Goal: Task Accomplishment & Management: Use online tool/utility

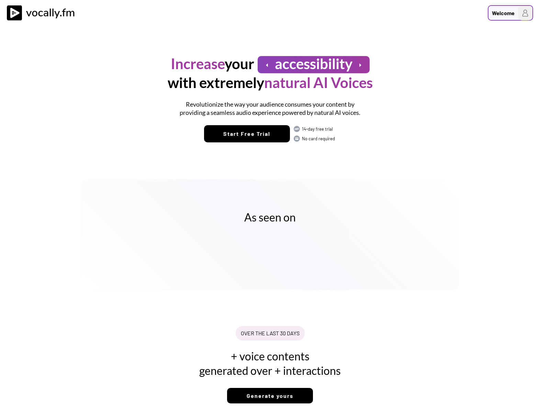
click at [506, 13] on div "Welcome" at bounding box center [503, 13] width 23 height 8
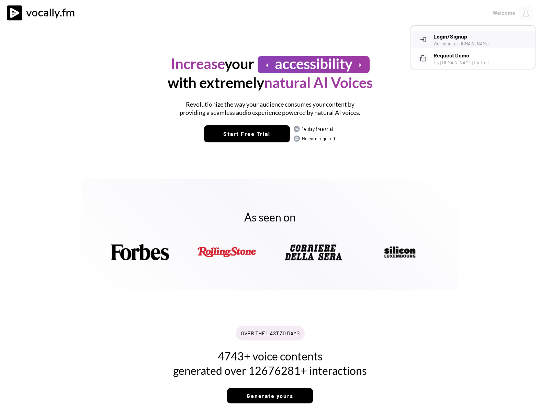
click at [448, 38] on h3 "Login/Signup" at bounding box center [482, 36] width 96 height 8
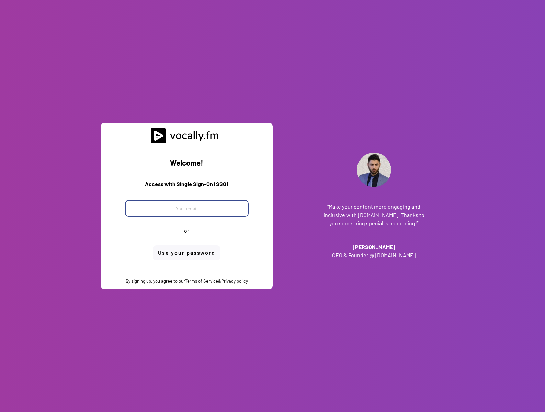
click at [192, 208] on input "email" at bounding box center [187, 208] width 124 height 16
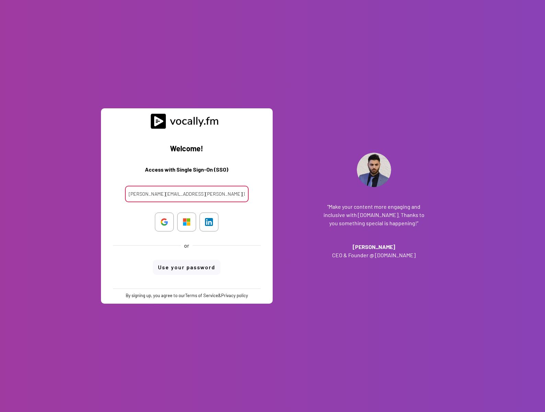
type input "clara.ferrante@external.eni.com"
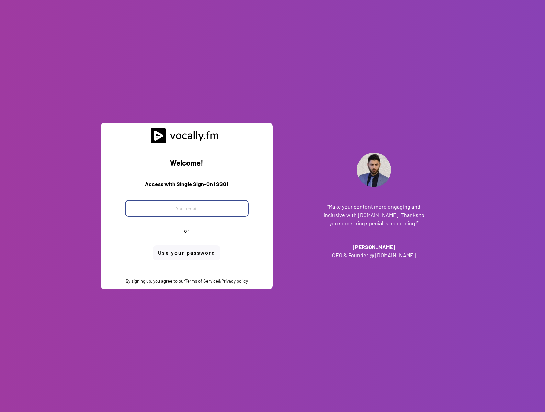
drag, startPoint x: 0, startPoint y: 0, endPoint x: 192, endPoint y: 208, distance: 283.3
click at [192, 208] on input "email" at bounding box center [187, 208] width 124 height 16
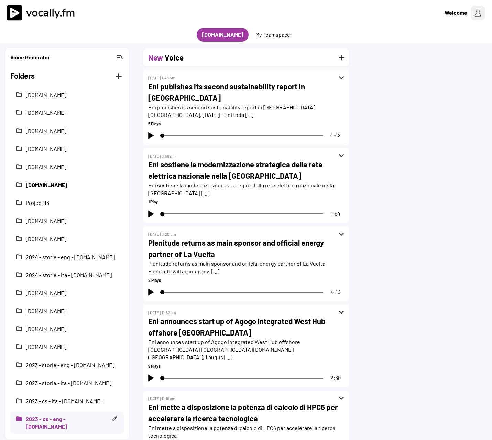
click at [65, 184] on button "[DOMAIN_NAME]" at bounding box center [72, 185] width 93 height 8
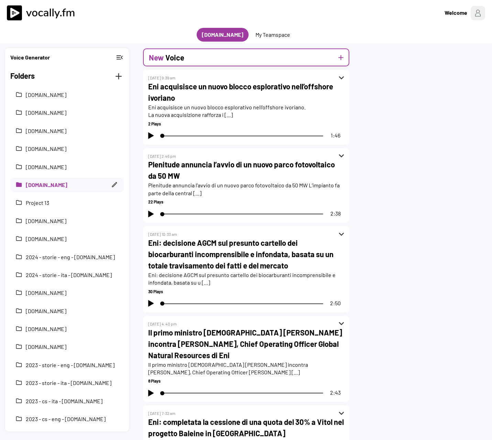
click at [339, 58] on button "add" at bounding box center [340, 57] width 9 height 9
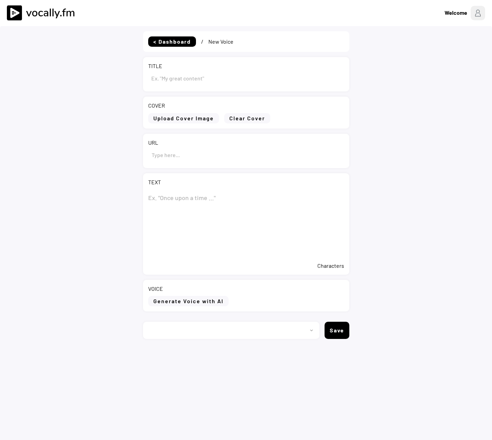
type input "Draft"
select select ""PLACEHOLDER_1427118222253""
drag, startPoint x: 165, startPoint y: 81, endPoint x: 140, endPoint y: 81, distance: 24.7
click at [140, 81] on div "< Dashboard / New Voice TITLE COVER Upload Cover Image Clear Cover URL TEXT 0 C…" at bounding box center [246, 246] width 492 height 440
paste input "Plenitude e A.N.FI.R. siglano un Accordo Quadro per supportare la transizione e…"
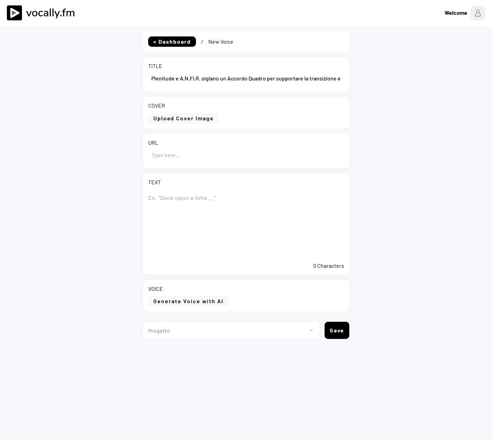
drag, startPoint x: 245, startPoint y: 82, endPoint x: 41, endPoint y: 89, distance: 204.3
click at [41, 89] on div "< Dashboard / New Voice TITLE COVER Upload Cover Image Clear Cover URL TEXT 0 C…" at bounding box center [246, 246] width 492 height 440
type input "Plenitude e A.N.FI.R. siglano un Accordo Quadro per supportare la transizione e…"
click at [180, 190] on textarea at bounding box center [246, 224] width 196 height 69
paste textarea "Plenitude e A.N.FI.R. siglano un Accordo Quadro per supportare la transizione e…"
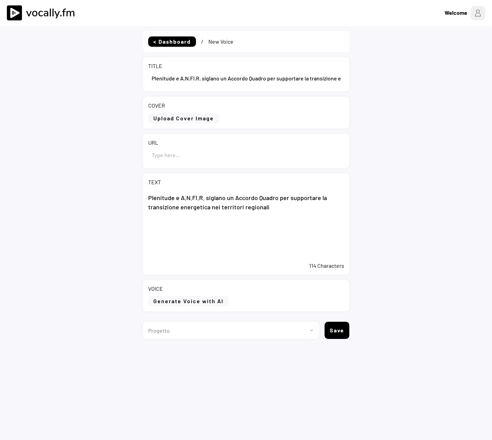
type textarea "Plenitude e A.N.FI.R. siglano un Accordo Quadro per supportare la transizione e…"
click at [162, 154] on input "input" at bounding box center [246, 154] width 196 height 16
paste input "https://www.eni.com/it-IT/media/comunicati-stampa/2025/10/plenitude-e-a-n-f-i-r…"
type input "https://www.eni.com/it-IT/media/comunicati-stampa/2025/10/plenitude-e-a-n-f-i-r…"
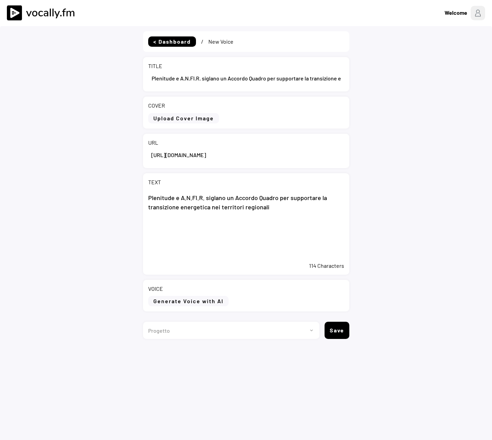
scroll to position [0, 0]
click at [199, 232] on textarea "Plenitude e A.N.FI.R. siglano un Accordo Quadro per supportare la transizione e…" at bounding box center [246, 224] width 196 height 69
click at [299, 217] on textarea "Plenitude e A.N.FI.R. siglano un Accordo Quadro per supportare la transizione e…" at bounding box center [246, 224] width 196 height 69
click at [278, 212] on textarea "Plenitude e A.N.FI.R. siglano un Accordo Quadro per supportare la transizione e…" at bounding box center [246, 224] width 196 height 69
paste textarea "Roma, 1 ottobre 2025 – Plenitude e A.N.FI.R. – Associazione Nazionale delle Fin…"
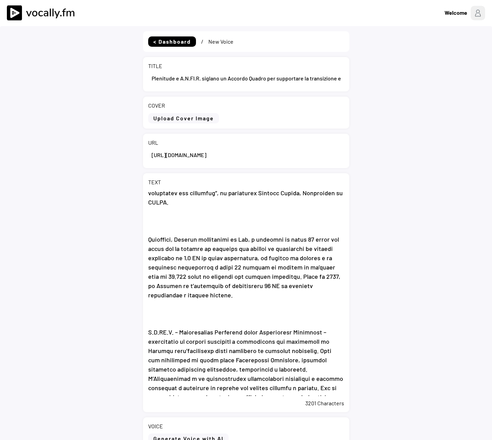
scroll to position [68, 0]
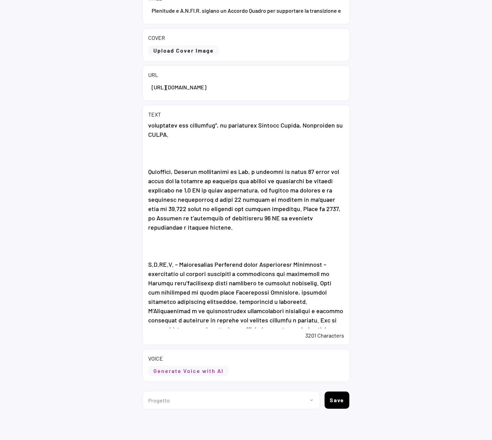
type textarea "Plenitude e A.N.FI.R. siglano un Accordo Quadro per supportare la transizione e…"
click at [212, 370] on button "Generate Voice with AI" at bounding box center [188, 371] width 80 height 10
select select ""chat""
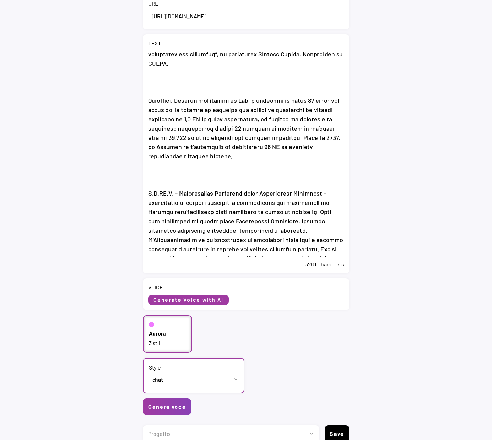
scroll to position [172, 0]
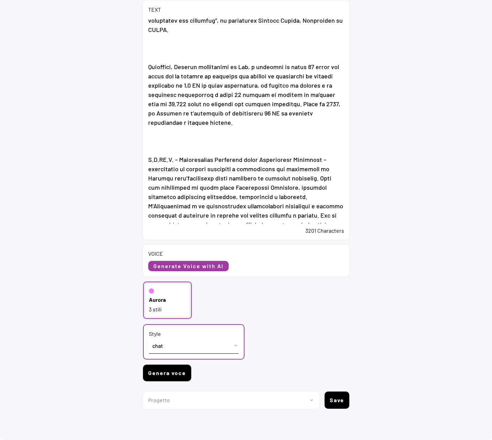
click at [158, 377] on button "Genera voce" at bounding box center [167, 373] width 48 height 16
click at [162, 377] on button "Genera voce" at bounding box center [167, 373] width 48 height 16
click at [174, 372] on button "Genera voce" at bounding box center [167, 373] width 48 height 16
click at [195, 266] on button "Generate Voice with AI" at bounding box center [188, 266] width 80 height 10
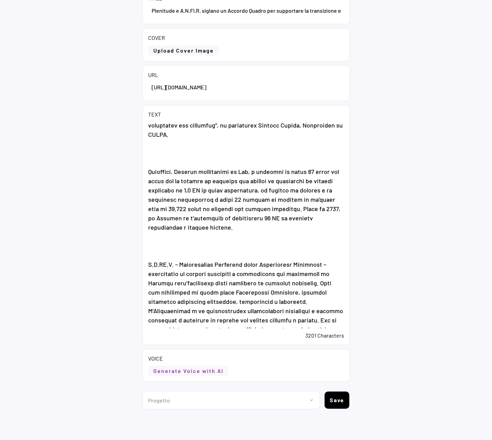
click at [179, 372] on button "Generate Voice with AI" at bounding box center [188, 371] width 80 height 10
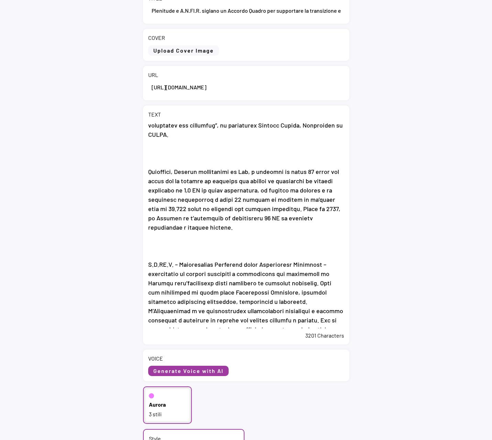
scroll to position [172, 0]
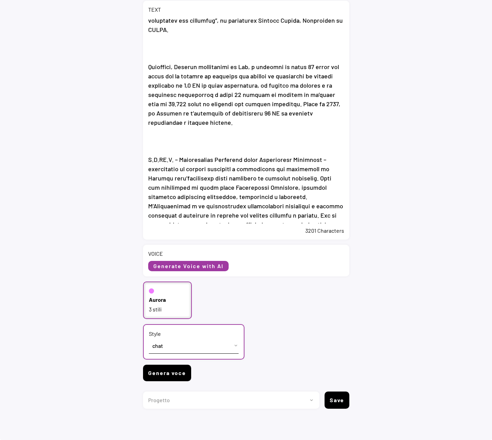
click at [174, 372] on button "Genera voce" at bounding box center [167, 373] width 48 height 16
click at [181, 370] on button "Genera voce" at bounding box center [167, 373] width 48 height 16
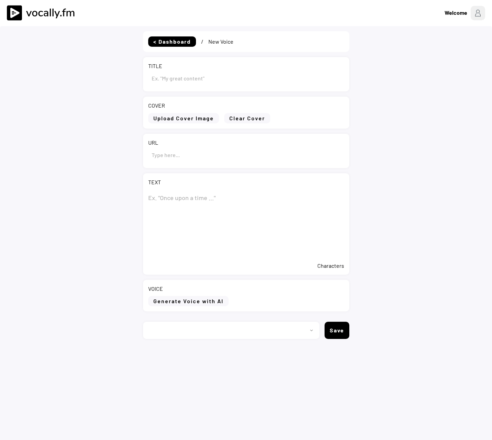
select select ""PLACEHOLDER_1427118222253""
type input "Plenitude e A.N.FI.R. siglano un Accordo Quadro per supportare la transizione e…"
type input "[URL][DOMAIN_NAME]"
type textarea "Loremipsu d S.A.CO.A. elitsed do Eiusmod Tempor inc utlaboreet do magnaaliqua e…"
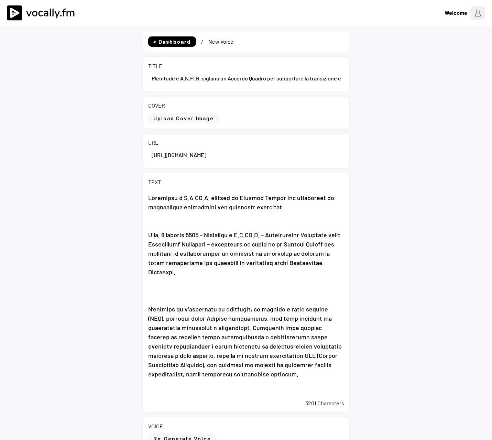
select select ""PLACEHOLDER_1427118222253""
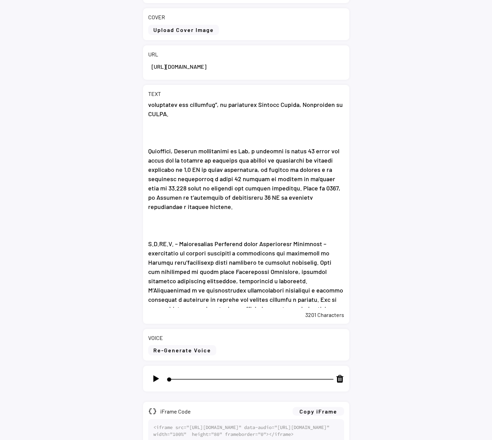
scroll to position [212, 0]
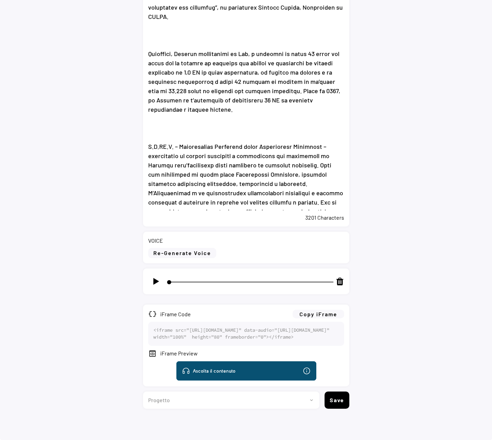
click at [152, 277] on img at bounding box center [156, 281] width 9 height 9
click at [309, 310] on button "Copy iFrame" at bounding box center [318, 314] width 52 height 9
click at [153, 277] on img at bounding box center [156, 281] width 9 height 9
type input "24"
click at [307, 401] on select "Progetto 2023 - cs - eng - eni.com 2023 - cs - ita - eni.com 2023 - storie - it…" at bounding box center [228, 399] width 171 height 17
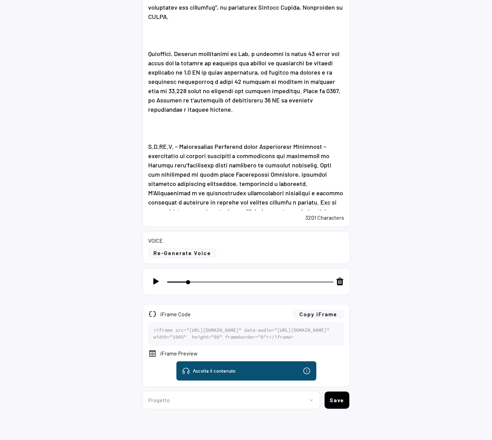
select select ""1348695171700984260__LOOKUP__1735904233799x559431839768379400""
click at [143, 391] on select "Progetto 2023 - cs - eng - eni.com 2023 - cs - ita - eni.com 2023 - storie - it…" at bounding box center [228, 399] width 171 height 17
click at [336, 402] on button "Save" at bounding box center [336, 399] width 25 height 17
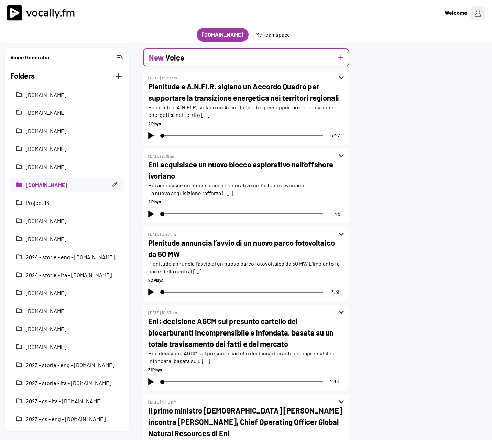
click at [205, 58] on div "New Voice add" at bounding box center [246, 57] width 206 height 18
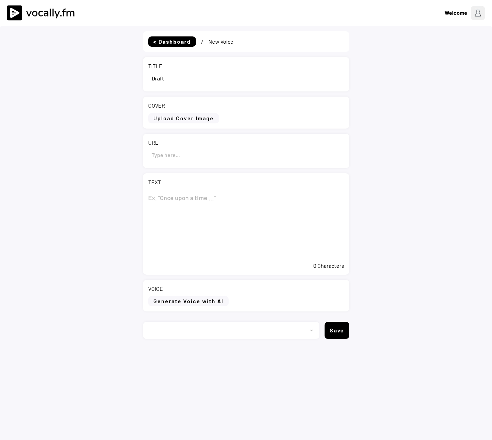
select select ""1348695171700984260__LOOKUP__1735904233799x559431839768379400""
click at [203, 73] on input "input" at bounding box center [246, 78] width 196 height 16
paste input "DraftEni: informativa sull’acquisto di azioni proprie nel periodo compreso tra …"
type input "DraftEni: informativa sull’acquisto di azioni proprie nel periodo compreso tra …"
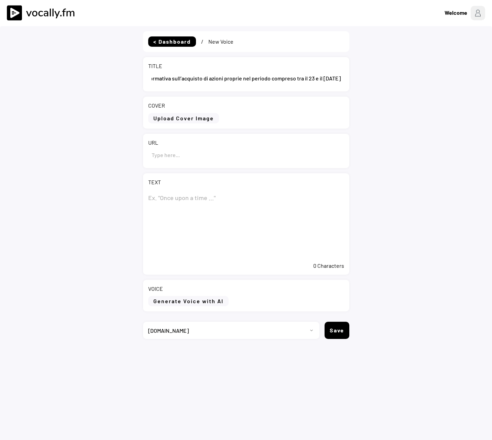
scroll to position [0, 0]
click at [185, 202] on textarea at bounding box center [246, 224] width 196 height 69
paste textarea "Eni: informativa sull’acquisto di azioni proprie nel periodo compreso tra il 23…"
type textarea "Eni: informativa sull’acquisto di azioni proprie nel periodo compreso tra il 23…"
click at [187, 154] on input "input" at bounding box center [246, 154] width 196 height 16
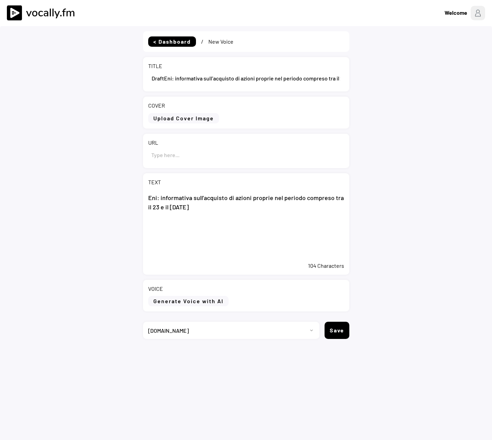
paste input "https://www.eni.com/it-IT/media/comunicati-stampa/2025/10/eni-informativa-acqui…"
type input "https://www.eni.com/it-IT/media/comunicati-stampa/2025/10/eni-informativa-acqui…"
click at [226, 211] on textarea "Eni: informativa sull’acquisto di azioni proprie nel periodo compreso tra il 23…" at bounding box center [246, 224] width 196 height 69
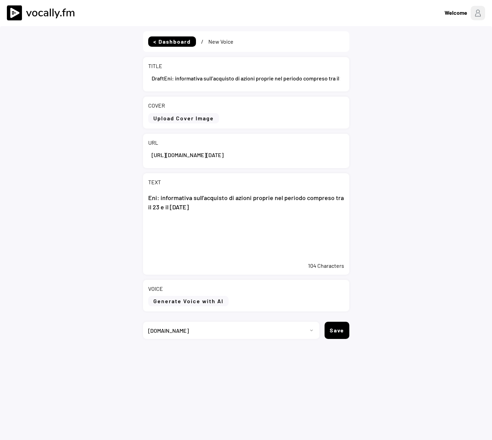
paste textarea "San Donato Milanese (MI), 1° ottobre 2025 – Eni ha acquistato nel periodo compr…"
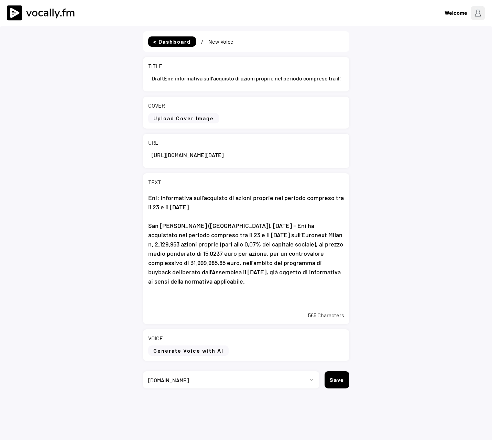
click at [246, 287] on textarea "Eni: informativa sull’acquisto di azioni proprie nel periodo compreso tra il 23…" at bounding box center [246, 249] width 196 height 118
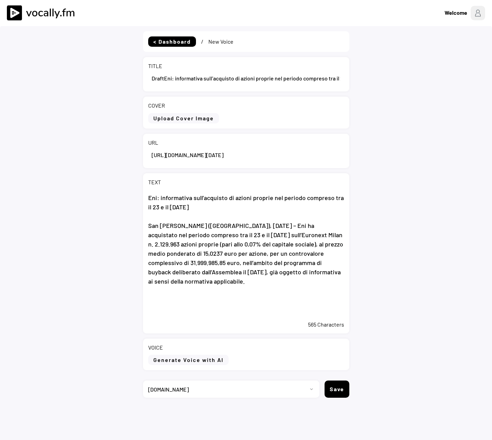
paste textarea "A partire dall’avvio il 20 maggio 2025 del programma di buyback, Eni ha acquist…"
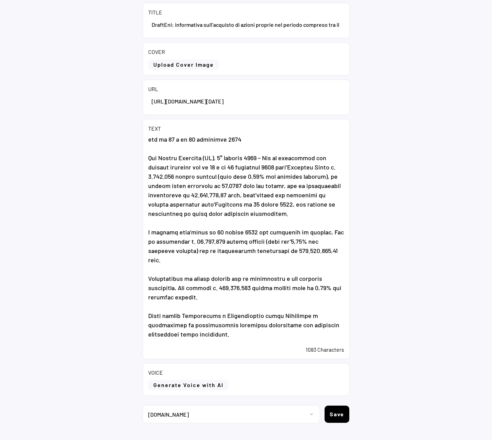
scroll to position [68, 0]
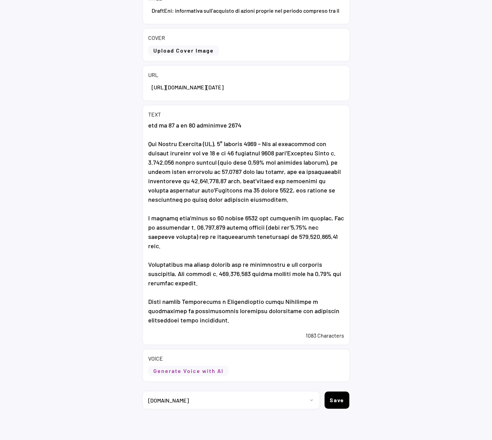
type textarea "Eni: informativa sull’acquisto di azioni proprie nel periodo compreso tra il 23…"
click at [183, 372] on button "Generate Voice with AI" at bounding box center [188, 371] width 80 height 10
select select ""chat""
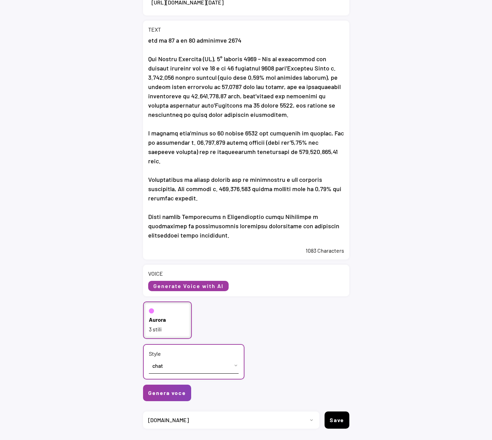
scroll to position [172, 0]
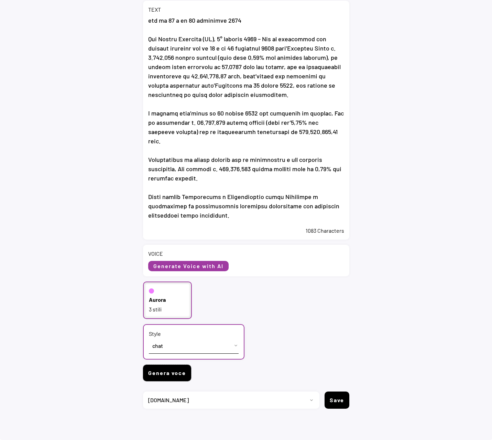
click at [158, 378] on button "Genera voce" at bounding box center [167, 373] width 48 height 16
click at [166, 370] on button "Genera voce" at bounding box center [167, 373] width 48 height 16
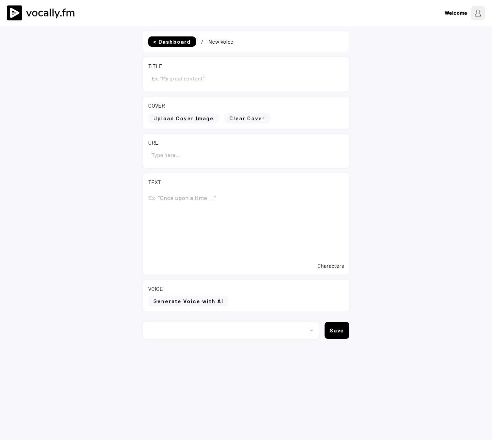
type input "DraftEni: informativa sull’acquisto di azioni proprie nel periodo compreso tra …"
type input "[URL][DOMAIN_NAME][DATE]"
type textarea "Lor: ipsumdolors amet’consecte ad elitse doeiusm tem incidid utlabore etd ma 72…"
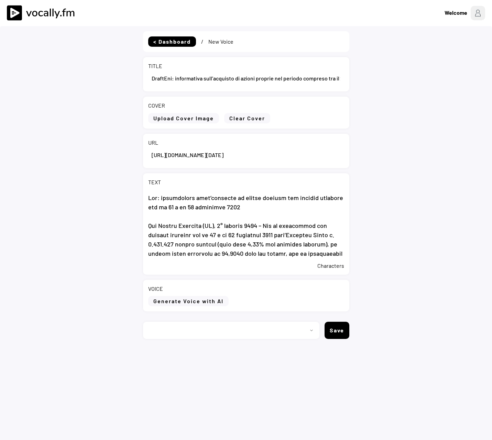
select select ""PLACEHOLDER_1427118222253""
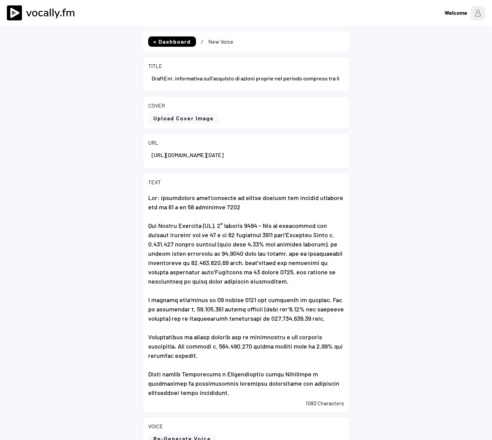
select select ""1348695171700984260__LOOKUP__1735904233799x559431839768379400""
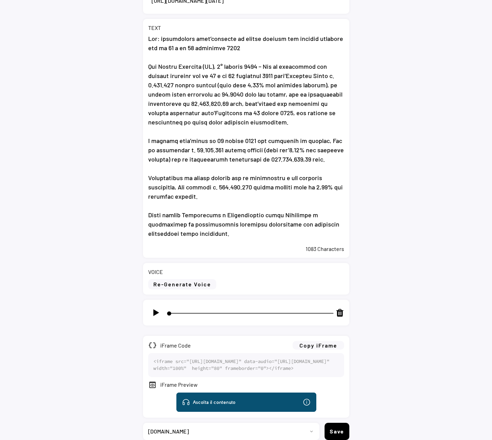
scroll to position [172, 0]
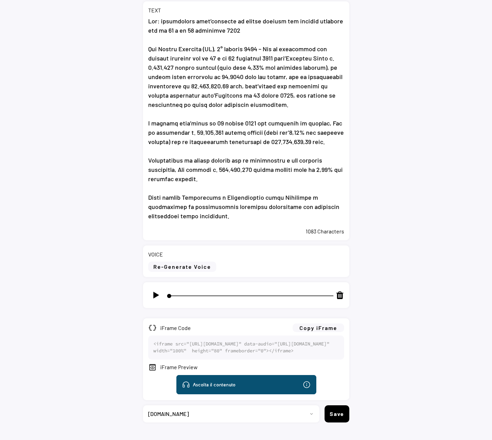
click at [156, 295] on img at bounding box center [156, 295] width 9 height 9
click at [327, 328] on button "Copy iFrame" at bounding box center [318, 327] width 52 height 9
click at [154, 295] on img at bounding box center [156, 295] width 9 height 9
type input "14"
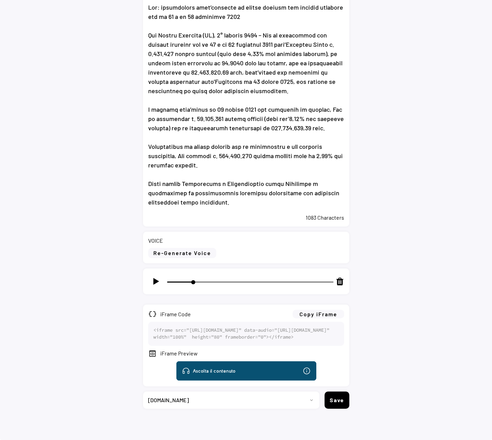
scroll to position [212, 0]
click at [334, 400] on button "Save" at bounding box center [336, 399] width 25 height 17
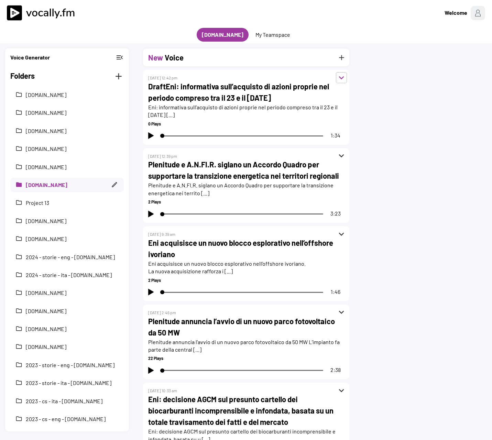
click at [339, 79] on button "expand_more" at bounding box center [341, 78] width 10 height 10
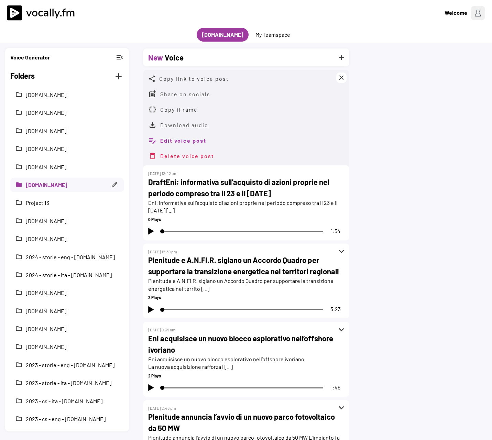
click at [177, 141] on button "Edit voice post" at bounding box center [183, 140] width 46 height 9
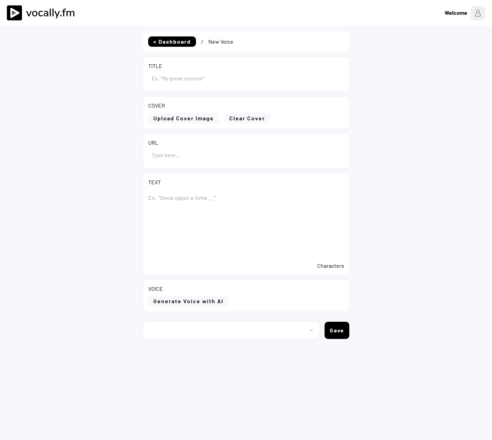
select select ""PLACEHOLDER_1427118222253""
type input "DraftEni: informativa sull’acquisto di azioni proprie nel periodo compreso tra …"
type input "[URL][DOMAIN_NAME][DATE]"
type textarea "Lor: ipsumdolors amet’consecte ad elitse doeiusm tem incidid utlabore etd ma 16…"
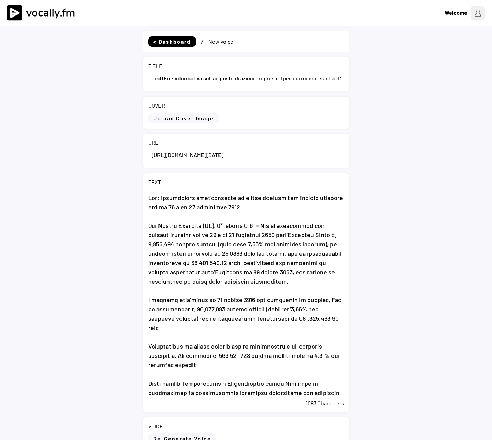
select select ""1348695171700984260__LOOKUP__1735904233799x559431839768379400""
drag, startPoint x: 164, startPoint y: 79, endPoint x: 95, endPoint y: 85, distance: 69.0
click at [98, 84] on div "< Dashboard / New Voice TITLE COVER Upload Cover Image Clear Cover URL TEXT 108…" at bounding box center [246, 325] width 492 height 599
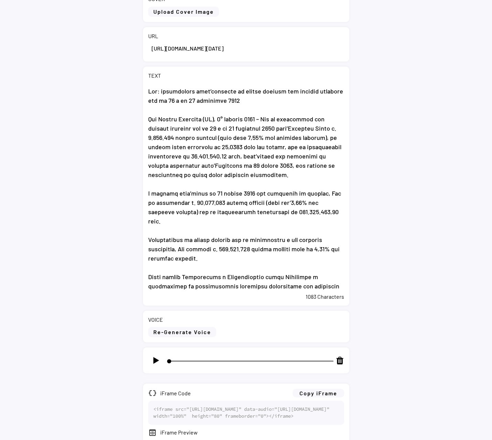
scroll to position [212, 0]
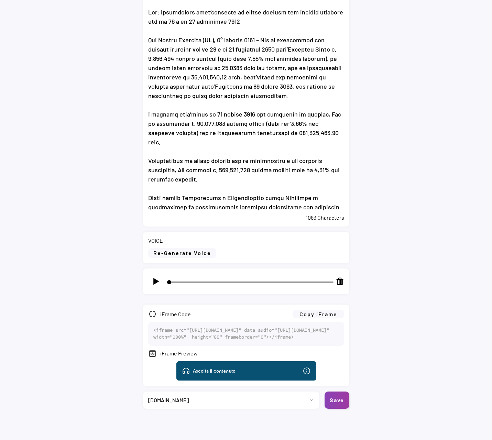
type input "Eni: informativa sull’acquisto di azioni proprie nel periodo compreso tra il 23…"
click at [338, 397] on button "Save" at bounding box center [336, 399] width 25 height 17
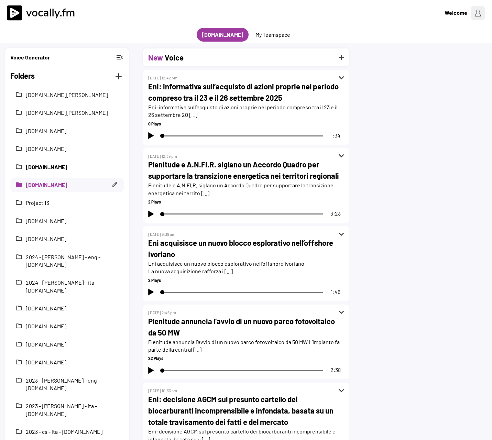
click at [83, 169] on button "[DOMAIN_NAME]" at bounding box center [72, 167] width 93 height 8
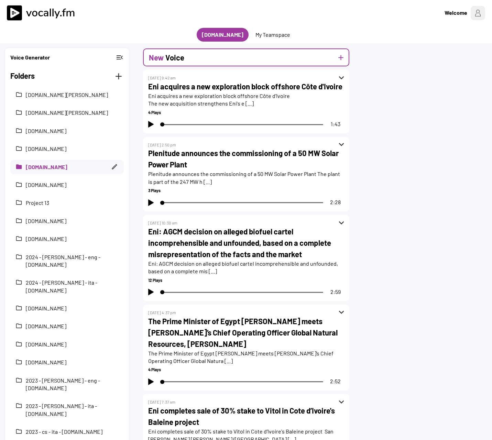
click at [342, 56] on button "add" at bounding box center [340, 57] width 9 height 9
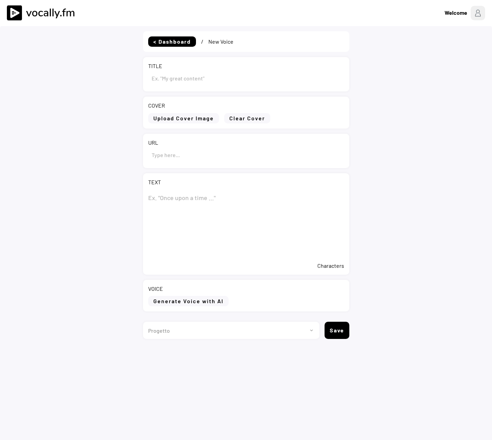
type input "Draft"
select select ""1348695171700984260__LOOKUP__1735904233799x559431839768379400""
drag, startPoint x: 166, startPoint y: 79, endPoint x: 126, endPoint y: 79, distance: 40.2
click at [126, 79] on div "< Dashboard / New Voice TITLE COVER Upload Cover Image Clear Cover URL TEXT 0 C…" at bounding box center [246, 246] width 492 height 440
paste input "Eni: report on the purchase of treasury shares during the period from [DATE] to…"
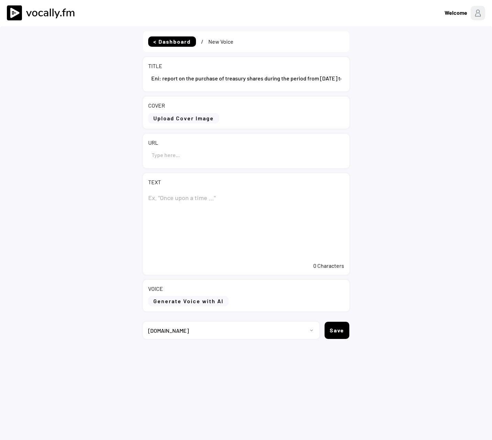
scroll to position [0, 36]
type input "Eni: report on the purchase of treasury shares during the period from [DATE] to…"
click at [167, 196] on textarea at bounding box center [246, 224] width 196 height 69
paste textarea "Eni: report on the purchase of treasury shares during the period from [DATE] to…"
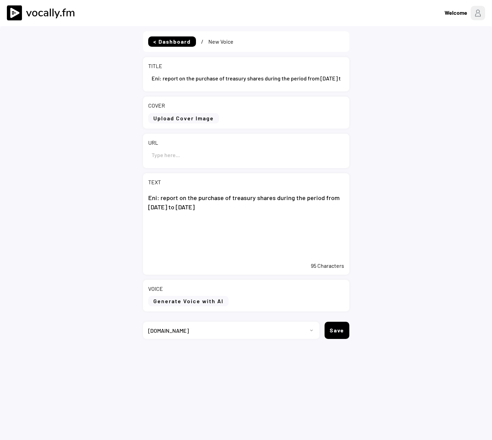
type textarea "Eni: report on the purchase of treasury shares during the period from [DATE] to…"
click at [183, 152] on input "input" at bounding box center [246, 154] width 196 height 16
paste input "[URL][DOMAIN_NAME][DATE]"
type input "[URL][DOMAIN_NAME][DATE]"
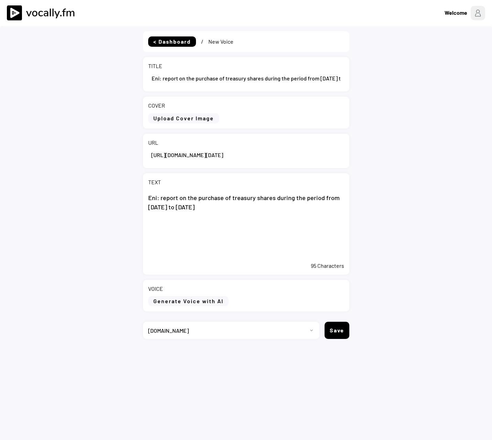
scroll to position [0, 0]
click at [237, 222] on textarea "Eni: report on the purchase of treasury shares during the period from [DATE] to…" at bounding box center [246, 224] width 196 height 69
paste textarea "San Donato Milanese (Milan), 1 October 2025 – During the period from 23 to 26 S…"
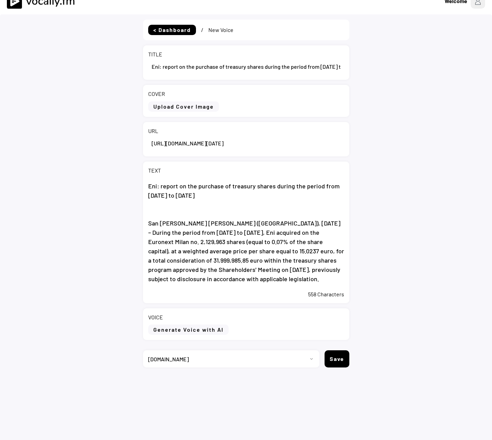
scroll to position [26, 0]
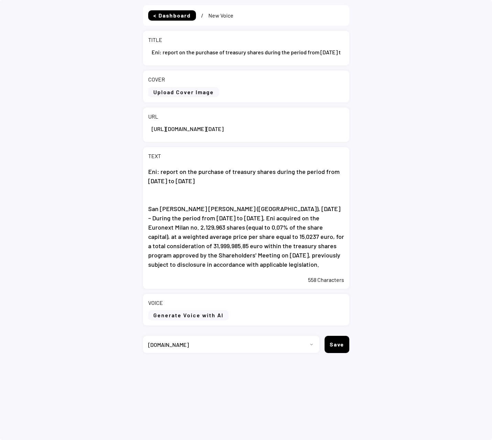
click at [230, 268] on textarea "Eni: report on the purchase of treasury shares during the period from 23 to 26 …" at bounding box center [246, 218] width 196 height 109
paste textarea "From the start on 20 May 2025 of the buyback program, Eni acquired no. 59,064,0…"
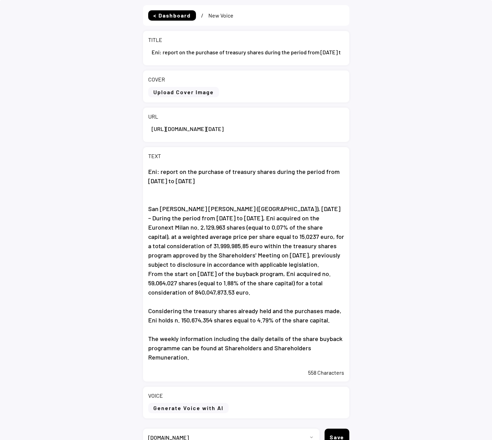
click at [230, 268] on textarea "Eni: report on the purchase of treasury shares during the period from 23 to 26 …" at bounding box center [246, 265] width 196 height 202
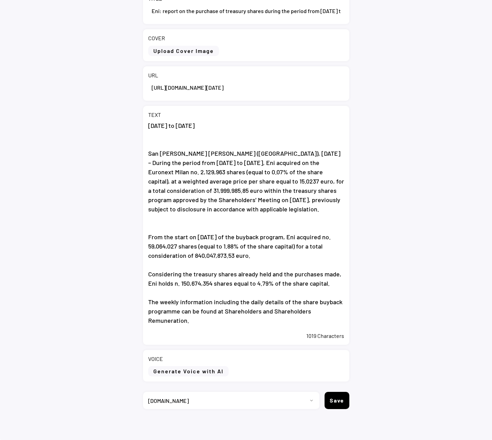
scroll to position [68, 0]
type textarea "Eni: report on the purchase of treasury shares during the period from [DATE] to…"
click at [196, 370] on button "Generate Voice with AI" at bounding box center [188, 371] width 80 height 10
select select ""chat""
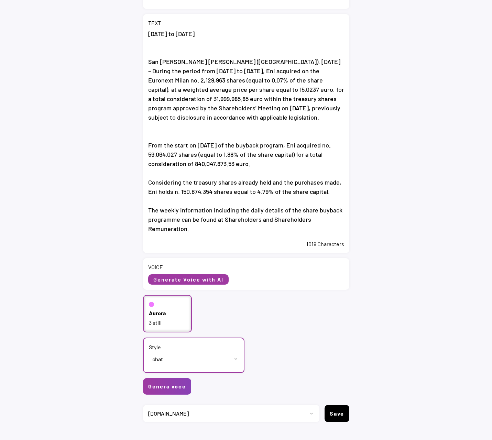
scroll to position [172, 0]
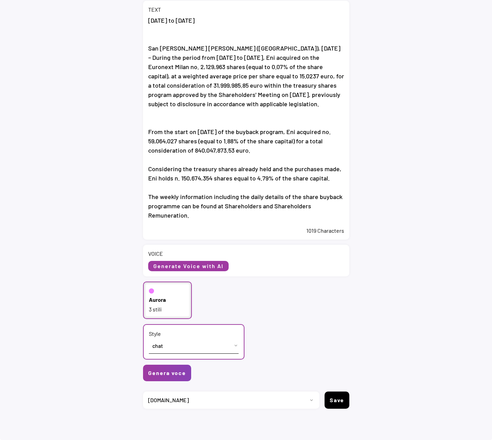
click at [159, 305] on div "3 stili" at bounding box center [167, 309] width 37 height 8
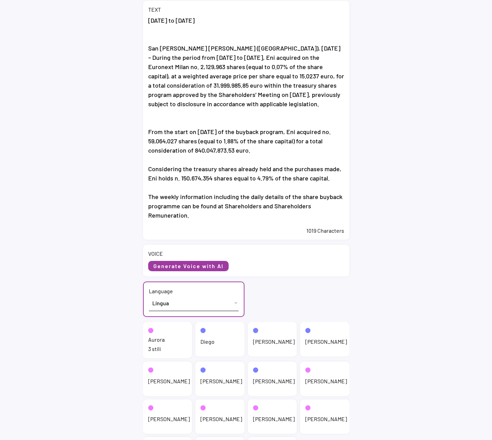
click at [162, 303] on select "Lingua English (US) French (France) Italian (Italy)" at bounding box center [194, 302] width 90 height 15
click at [149, 295] on select "Lingua English (US) French (France) Italian (Italy)" at bounding box center [194, 302] width 90 height 15
click at [173, 304] on select "Lingua English (US) French (France) Italian (Italy)" at bounding box center [194, 302] width 90 height 15
select select ""English (US)""
click at [149, 295] on select "Lingua English (US) French (France) Italian (Italy)" at bounding box center [194, 302] width 90 height 15
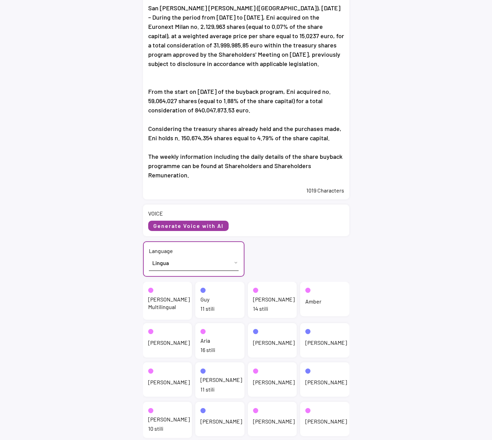
scroll to position [241, 0]
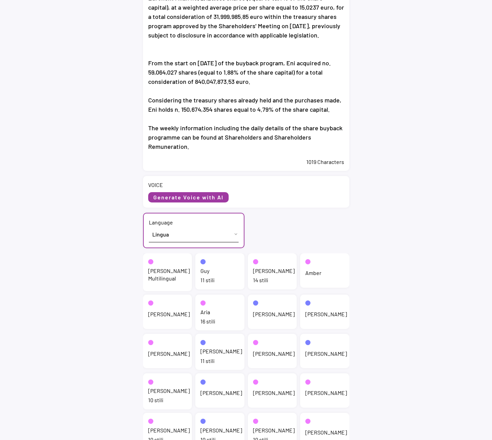
click at [266, 279] on div "14 stili" at bounding box center [272, 280] width 39 height 8
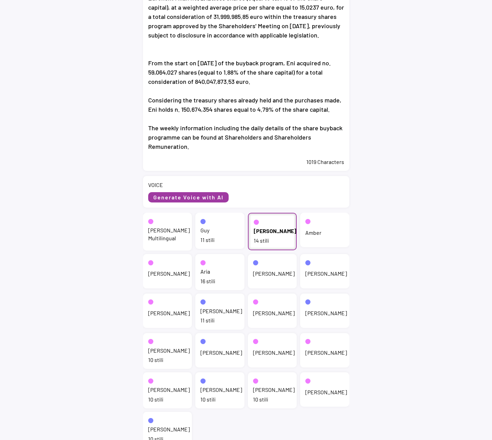
select select ""chat""
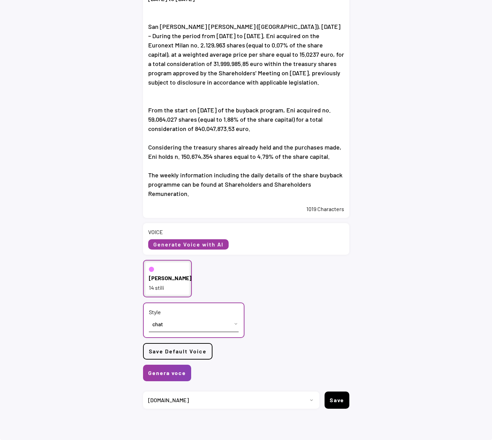
scroll to position [194, 0]
click at [174, 372] on button "Genera voce" at bounding box center [167, 373] width 48 height 16
click at [168, 375] on button "Genera voce" at bounding box center [167, 373] width 48 height 16
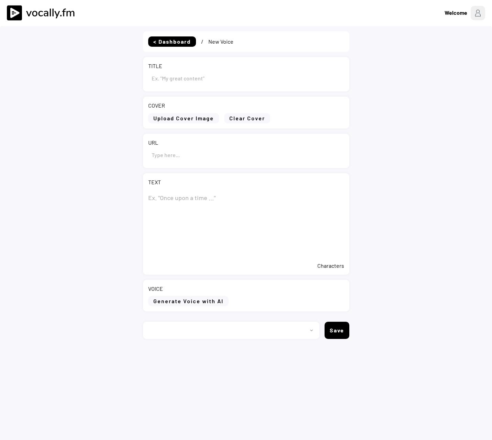
type input "Eni: report on the purchase of treasury shares during the period from [DATE] to…"
type input "[URL][DOMAIN_NAME][DATE]"
type textarea "Eni: report on the purchase of treasury shares during the period from [DATE] to…"
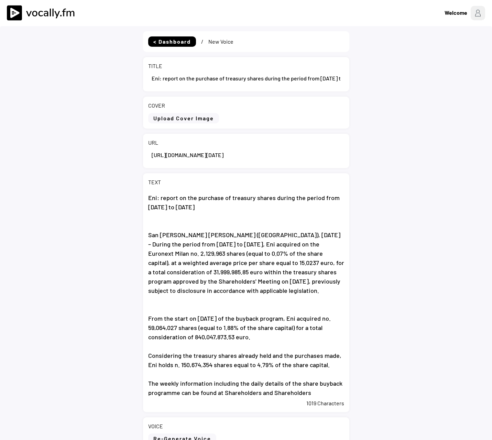
select select ""1348695171700984260__LOOKUP__1735904233799x559431839768379400""
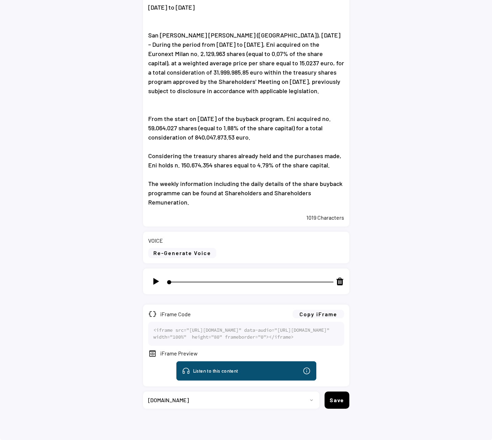
scroll to position [212, 0]
click at [156, 277] on img at bounding box center [156, 281] width 9 height 9
click at [321, 310] on button "Copy iFrame" at bounding box center [318, 314] width 52 height 9
click at [288, 399] on select "Progetto 2023 - cs - eng - [DOMAIN_NAME] 2023 - cs - ita - [DOMAIN_NAME] 2023 -…" at bounding box center [228, 399] width 171 height 17
type input "25"
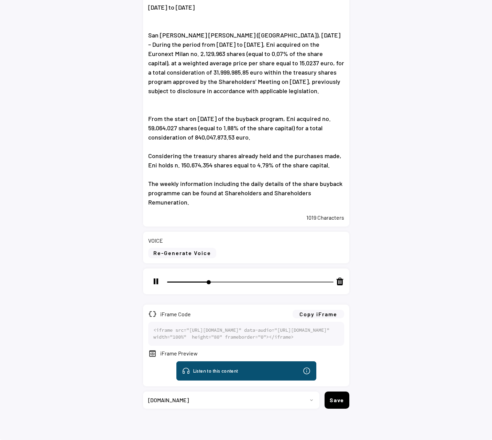
select select ""1348695171700984260__LOOKUP__1735904392009x606523124540768300""
click at [143, 391] on select "Progetto 2023 - cs - eng - [DOMAIN_NAME] 2023 - cs - ita - [DOMAIN_NAME] 2023 -…" at bounding box center [228, 399] width 171 height 17
click at [337, 402] on button "Save" at bounding box center [336, 399] width 25 height 17
type input "29"
